Goal: Check status: Check status

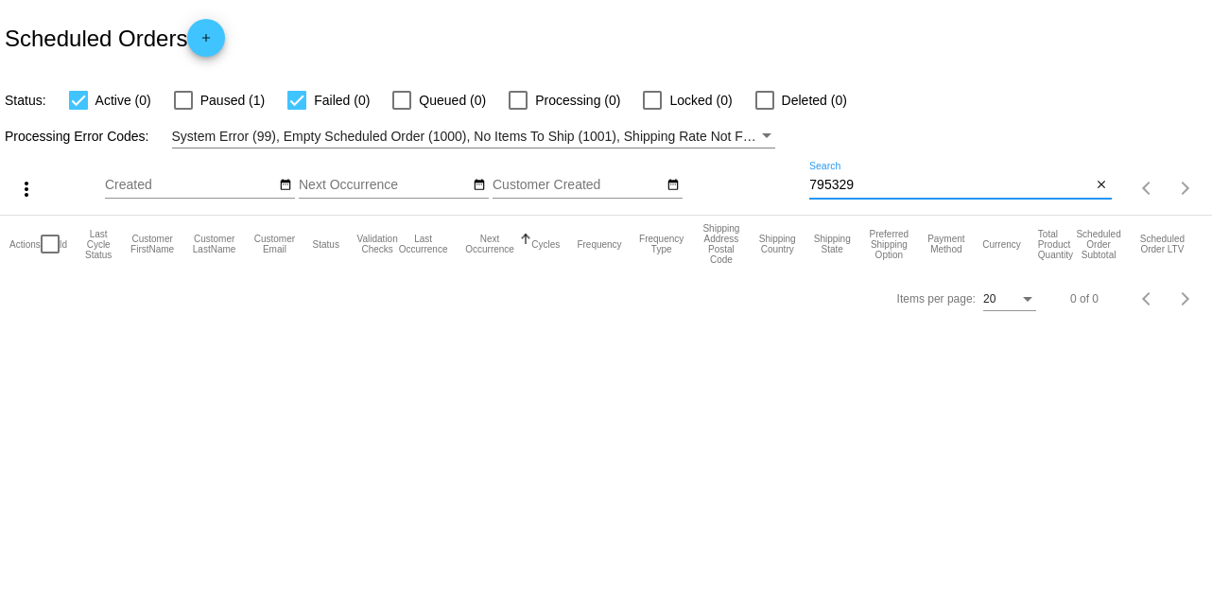
click at [852, 179] on input "795329" at bounding box center [950, 185] width 282 height 15
paste input "948444"
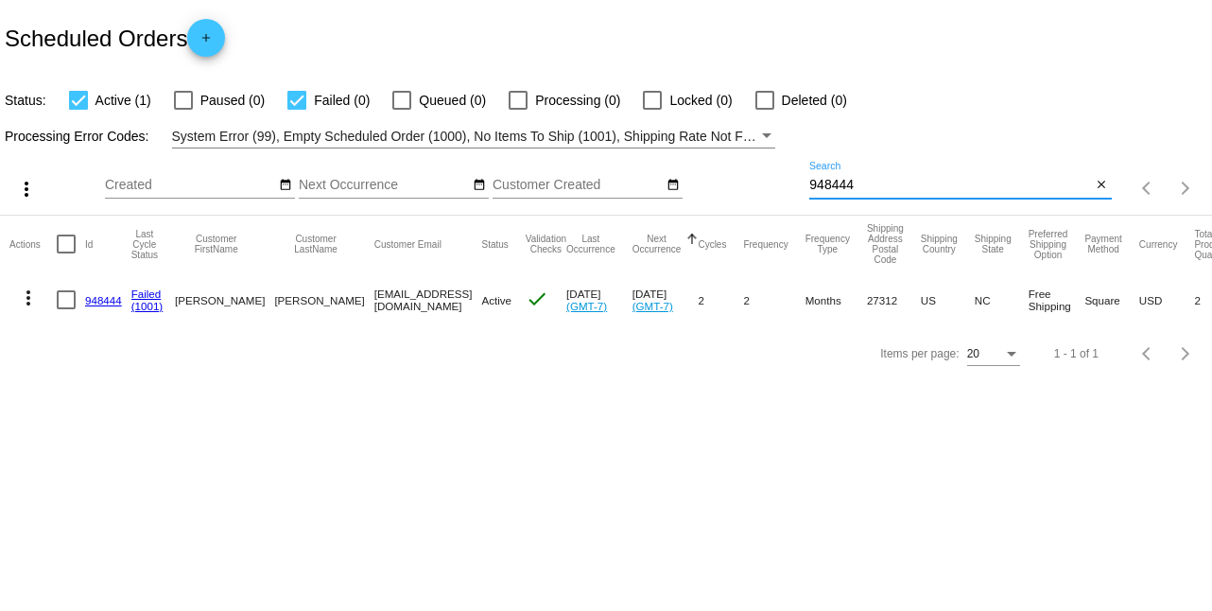
type input "948444"
click at [108, 301] on link "948444" at bounding box center [103, 300] width 37 height 12
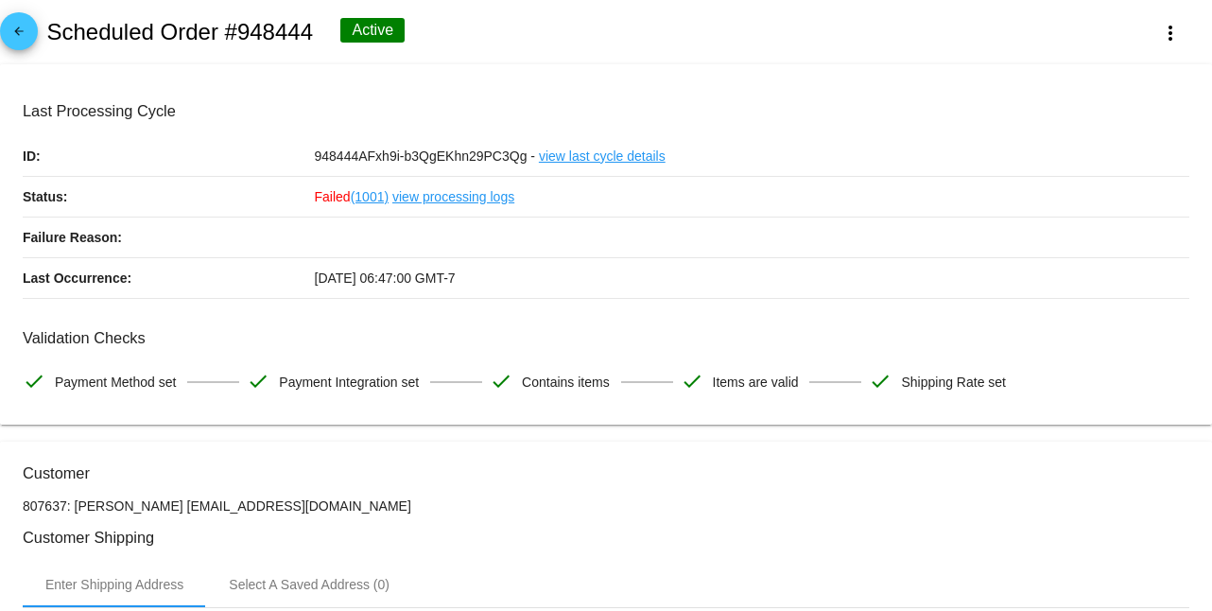
click at [474, 197] on link "view processing logs" at bounding box center [453, 197] width 122 height 40
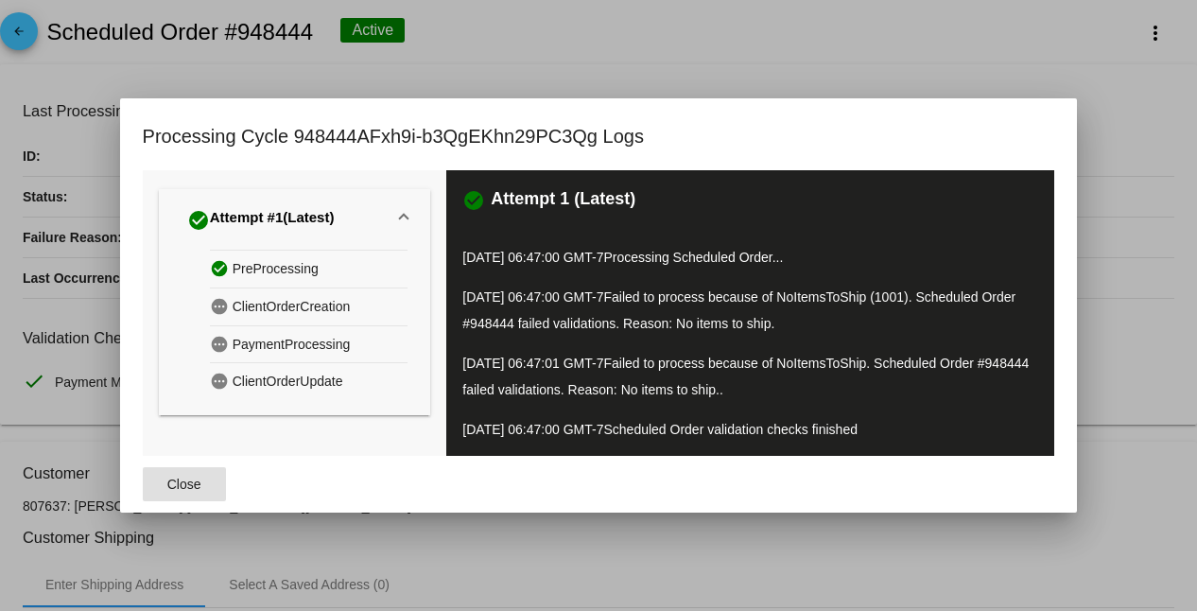
click at [182, 478] on span "Close" at bounding box center [184, 483] width 34 height 15
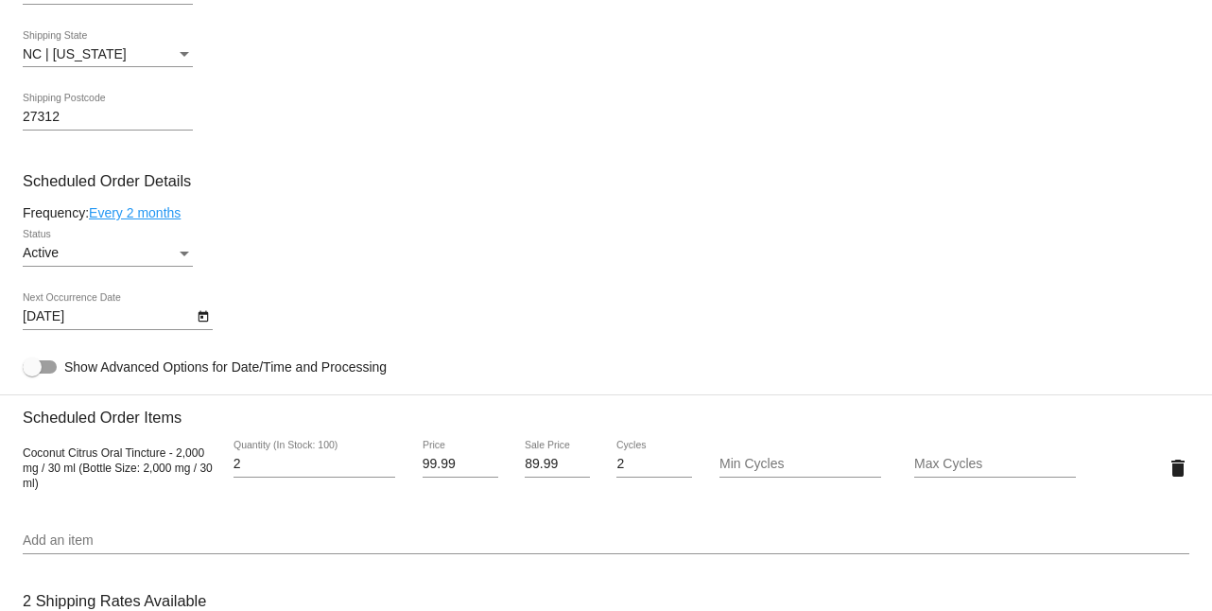
scroll to position [966, 0]
click at [204, 326] on icon "Open calendar" at bounding box center [203, 314] width 13 height 23
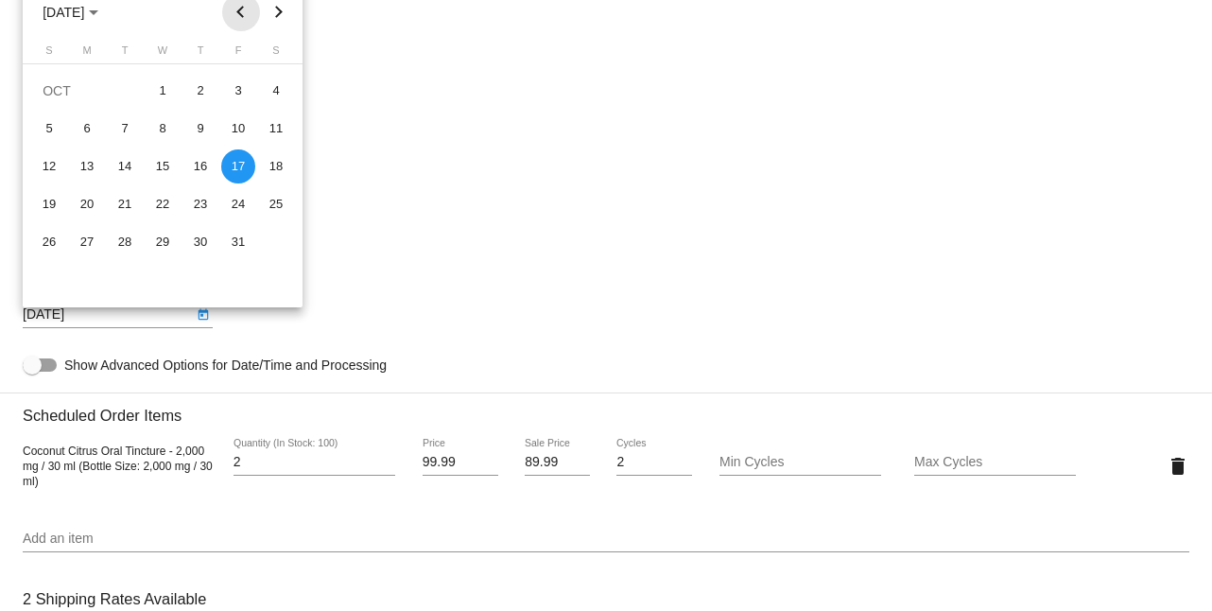
click at [240, 13] on button "Previous month" at bounding box center [241, 12] width 38 height 38
click at [154, 205] on div "20" at bounding box center [163, 204] width 34 height 34
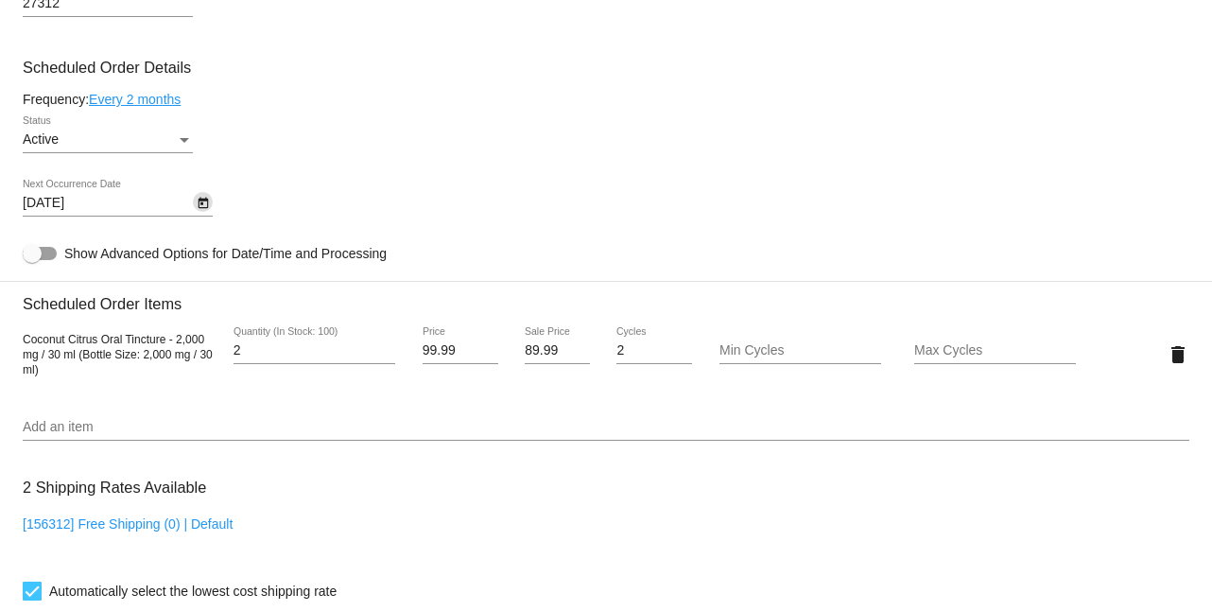
scroll to position [1080, 0]
click at [200, 204] on icon "Open calendar" at bounding box center [203, 201] width 10 height 11
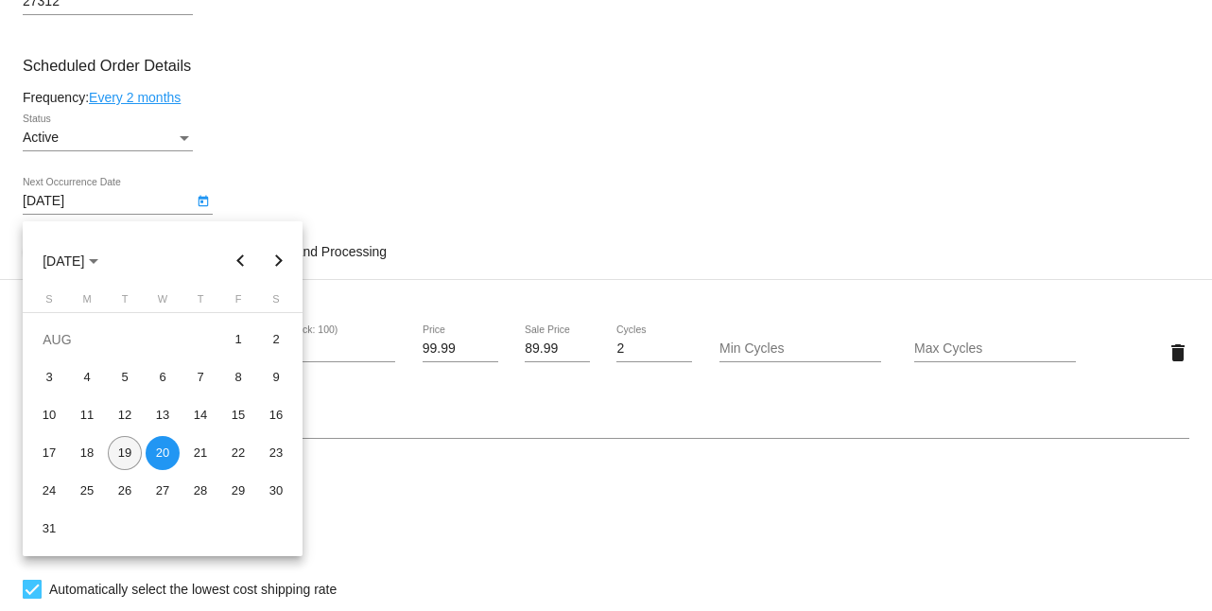
click at [117, 458] on div "19" at bounding box center [125, 453] width 34 height 34
type input "[DATE]"
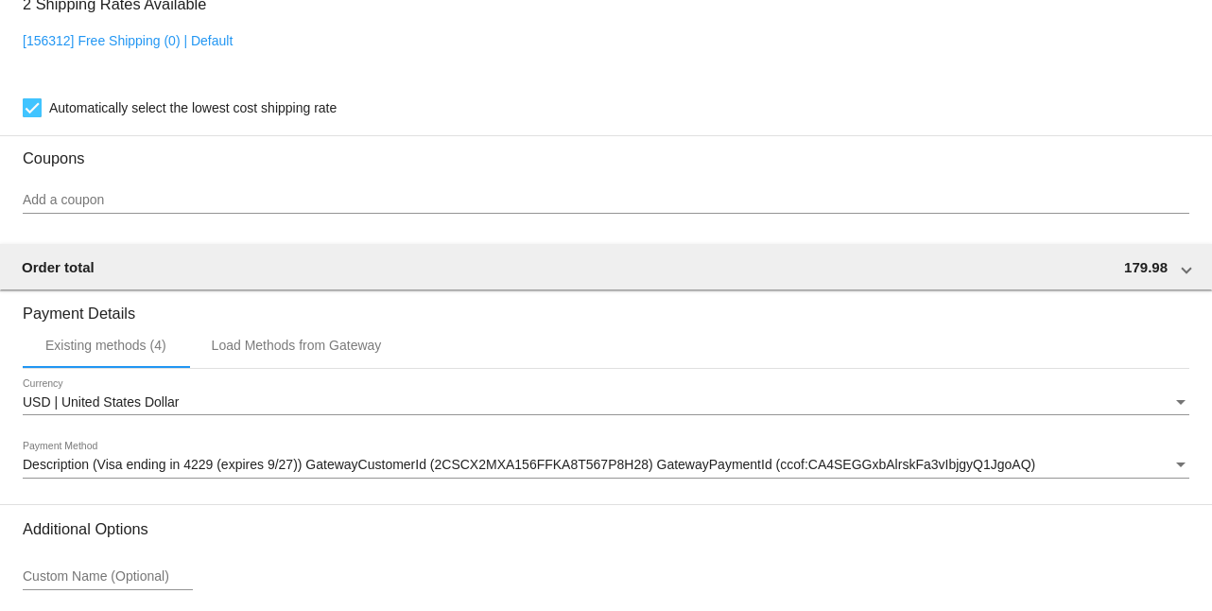
scroll to position [1729, 0]
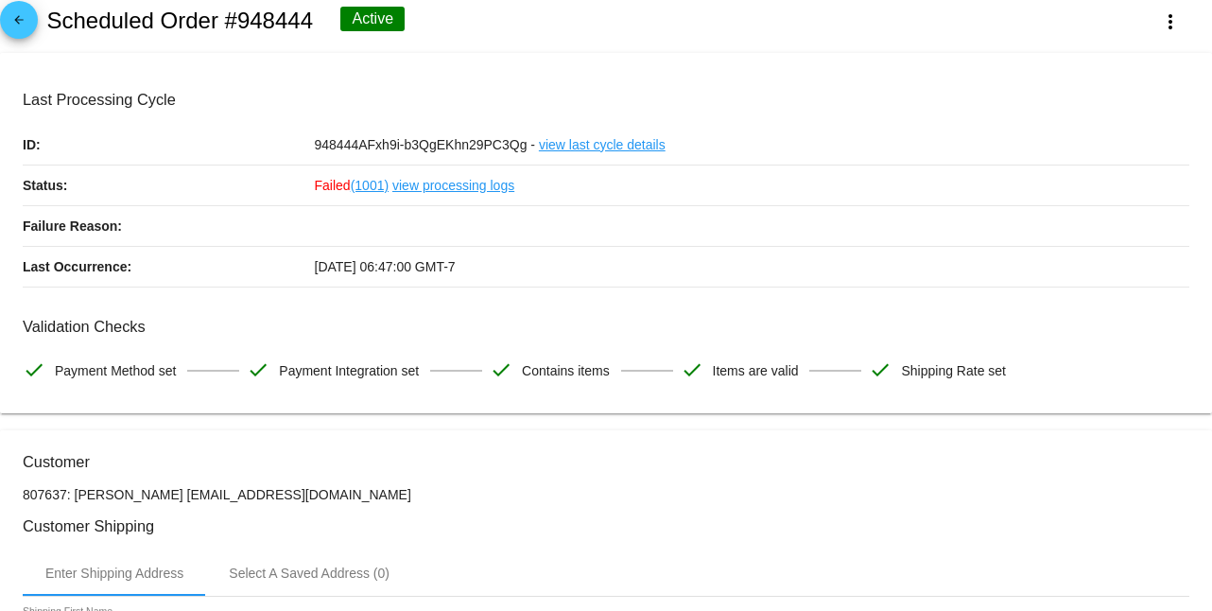
scroll to position [0, 0]
